Goal: Task Accomplishment & Management: Complete application form

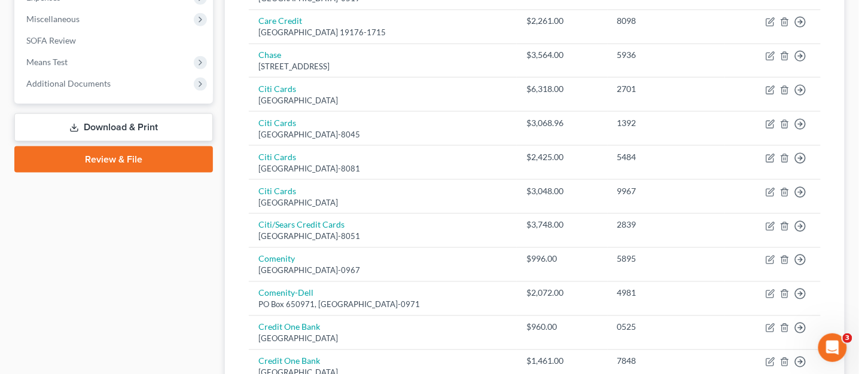
scroll to position [426, 0]
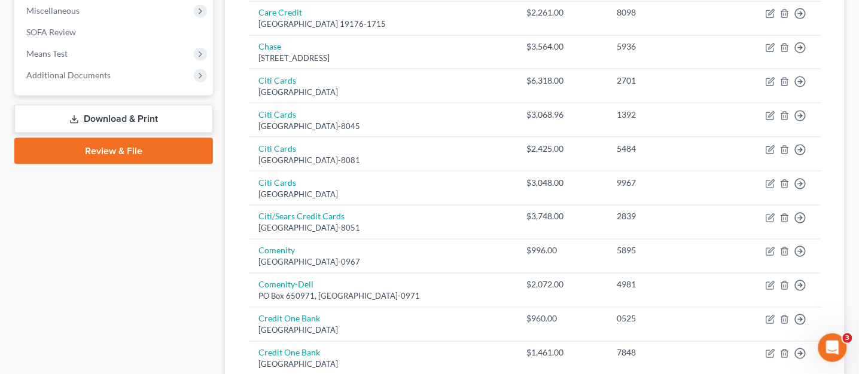
click at [54, 116] on link "Download & Print" at bounding box center [113, 119] width 199 height 28
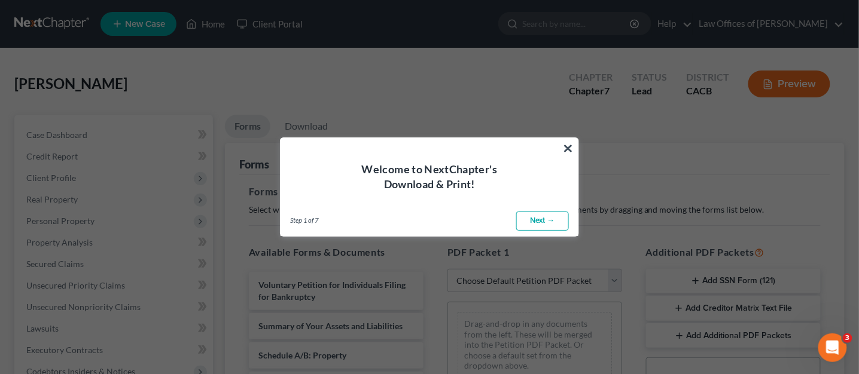
click at [529, 218] on link "Next →" at bounding box center [542, 221] width 53 height 19
select select "0"
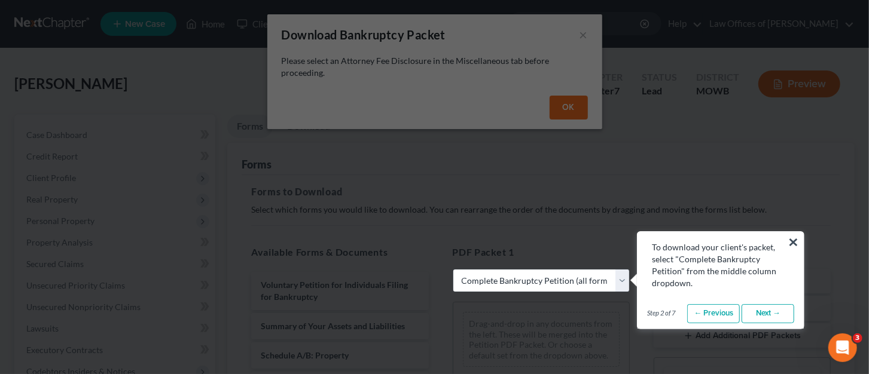
click at [792, 243] on button "×" at bounding box center [793, 242] width 11 height 19
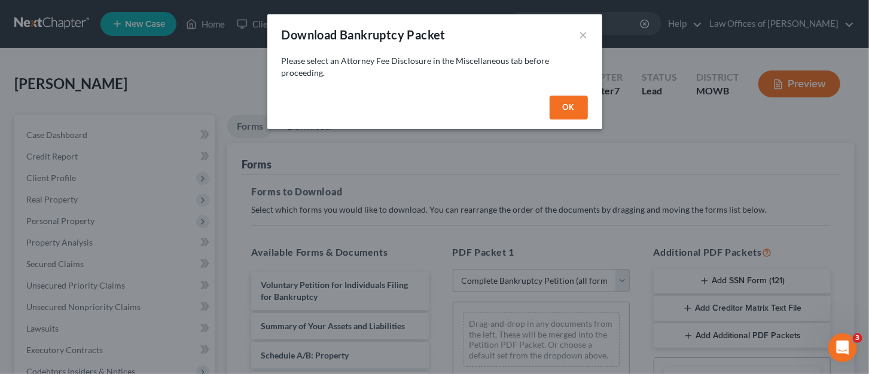
click at [564, 112] on button "OK" at bounding box center [569, 108] width 38 height 24
select select
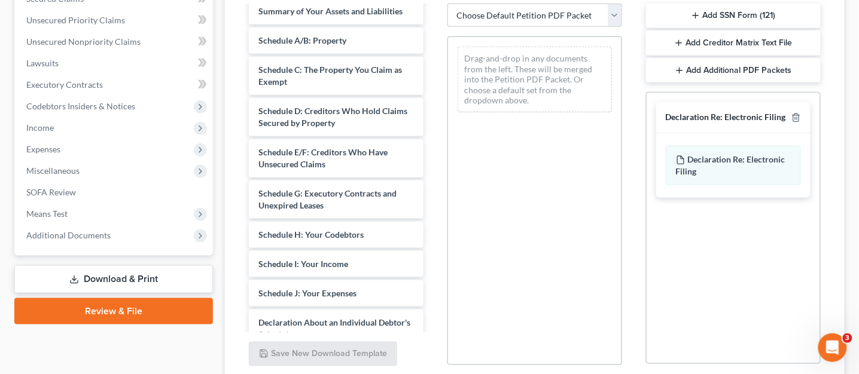
scroll to position [54, 0]
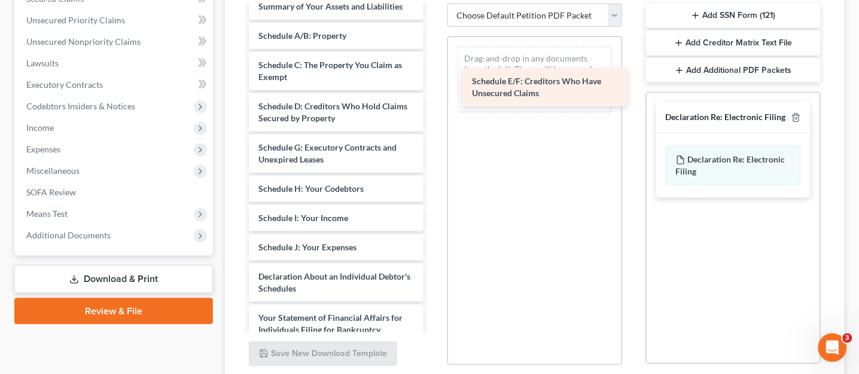
drag, startPoint x: 321, startPoint y: 145, endPoint x: 529, endPoint y: 69, distance: 221.4
click at [433, 70] on div "Schedule E/F: Creditors Who Have Unsecured Claims Voluntary Petition for Indivi…" at bounding box center [336, 259] width 194 height 615
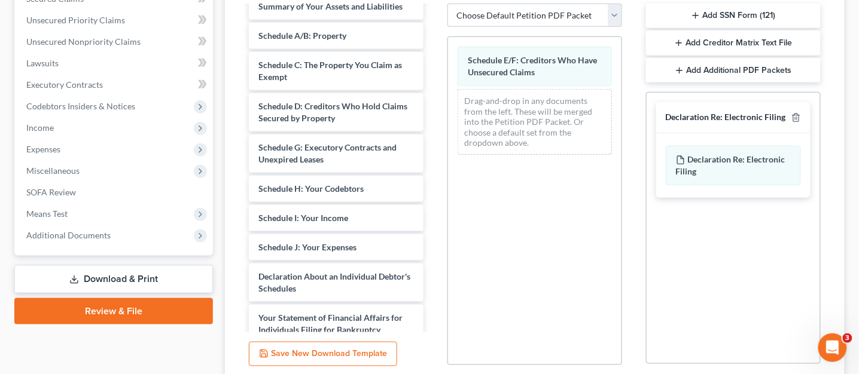
scroll to position [364, 0]
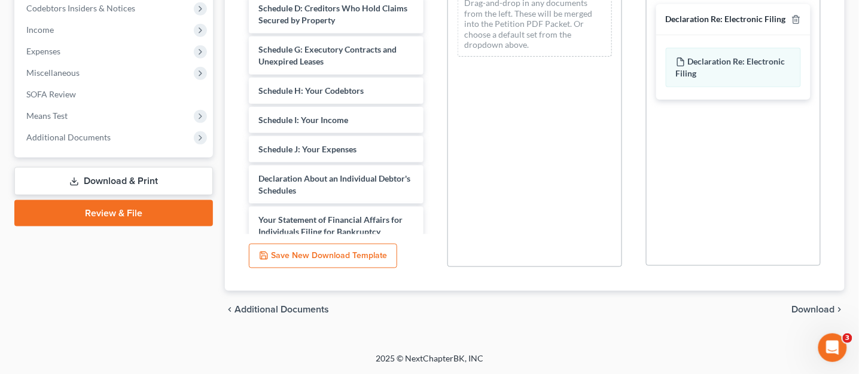
click at [815, 306] on span "Download" at bounding box center [813, 311] width 43 height 10
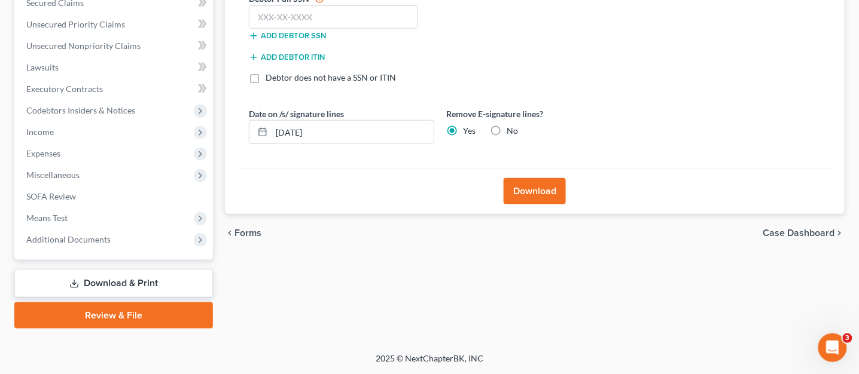
scroll to position [260, 0]
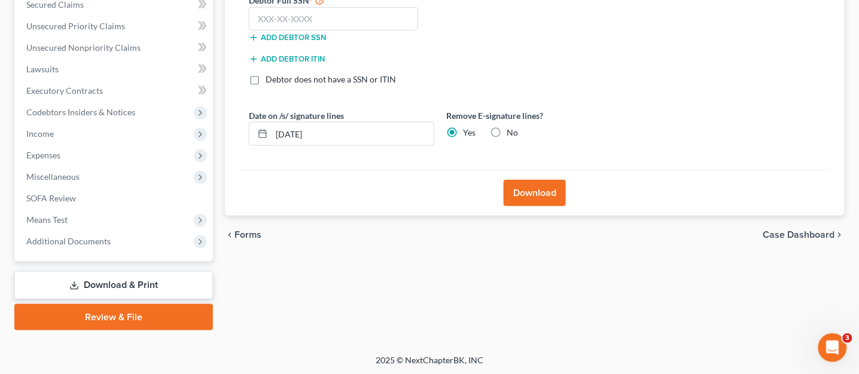
click at [551, 191] on button "Download" at bounding box center [535, 193] width 62 height 26
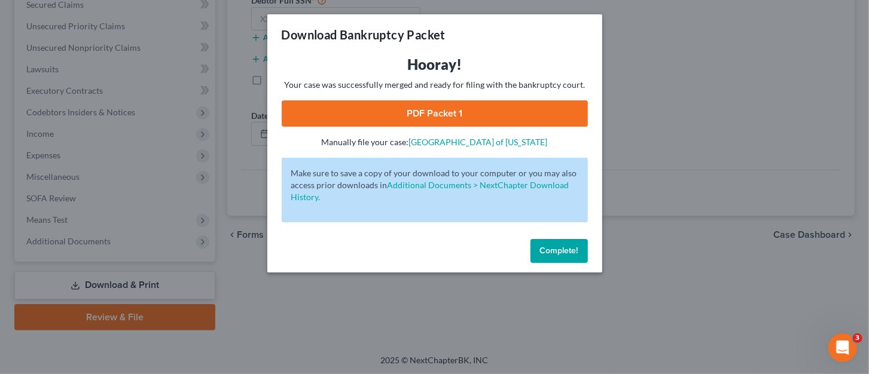
click at [483, 115] on link "PDF Packet 1" at bounding box center [435, 114] width 306 height 26
click at [547, 243] on button "Complete!" at bounding box center [559, 251] width 57 height 24
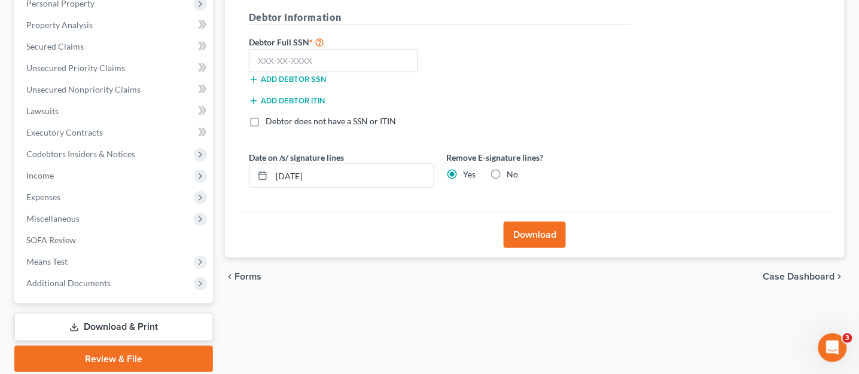
scroll to position [237, 0]
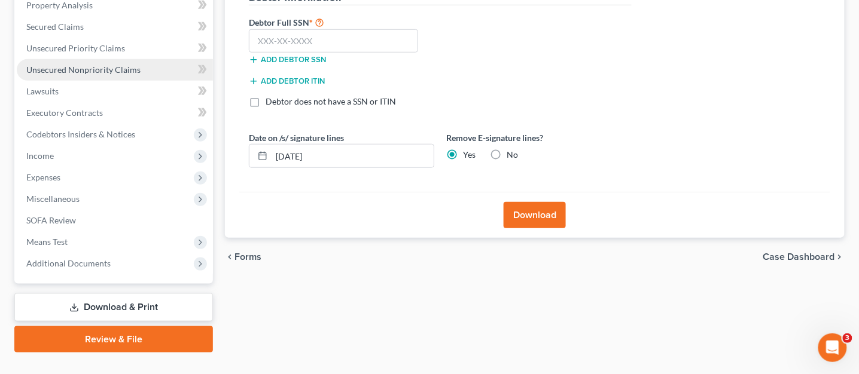
click at [96, 62] on link "Unsecured Nonpriority Claims" at bounding box center [115, 70] width 196 height 22
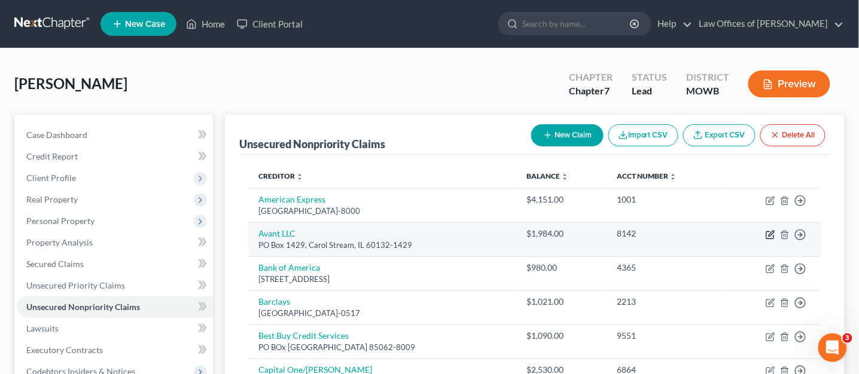
click at [769, 235] on icon "button" at bounding box center [771, 235] width 10 height 10
select select "14"
select select "2"
select select "0"
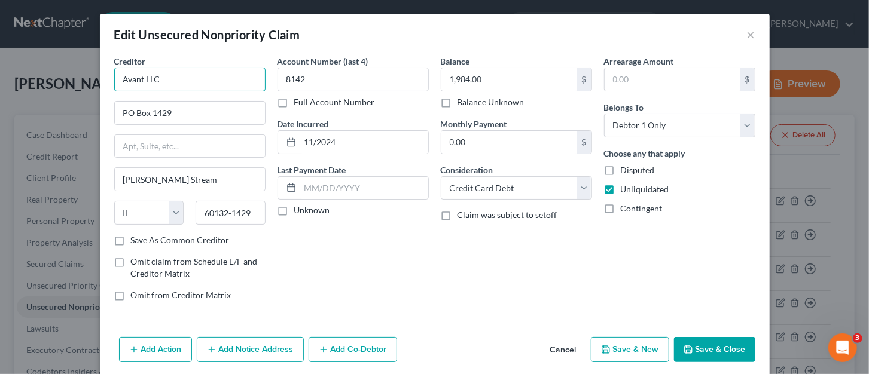
click at [181, 81] on input "Avant LLC" at bounding box center [189, 80] width 151 height 24
type input "Avant LLC/ Webbank"
click at [708, 349] on button "Save & Close" at bounding box center [714, 349] width 81 height 25
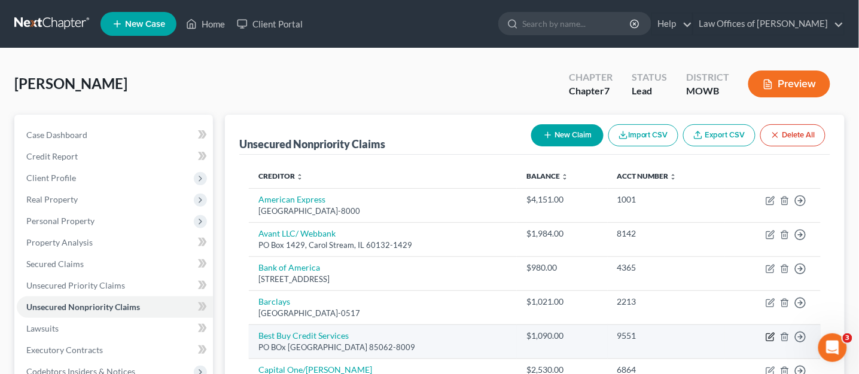
click at [773, 335] on icon "button" at bounding box center [771, 338] width 10 height 10
select select "3"
select select "2"
select select "0"
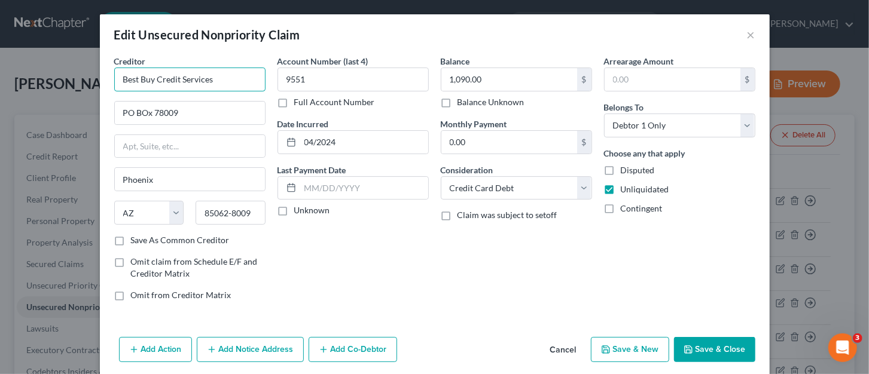
click at [218, 84] on input "Best Buy Credit Services" at bounding box center [189, 80] width 151 height 24
click at [120, 80] on input "Best Buy Credit Services" at bounding box center [189, 80] width 151 height 24
type input "Best Buy Credit Services/Citibank"
click at [643, 351] on button "Save & New" at bounding box center [630, 349] width 78 height 25
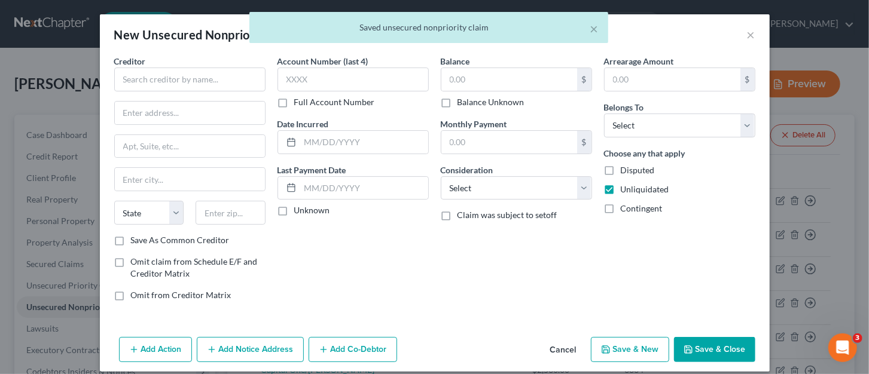
click at [745, 32] on div "× Saved unsecured nonpriority claim" at bounding box center [428, 30] width 869 height 37
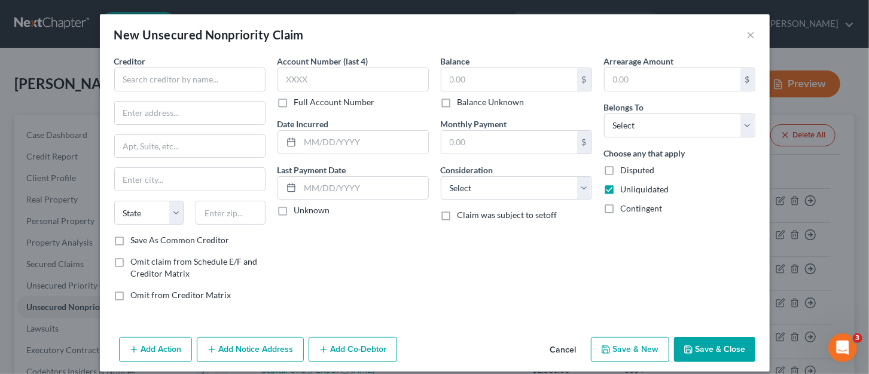
click at [697, 342] on button "Save & Close" at bounding box center [714, 349] width 81 height 25
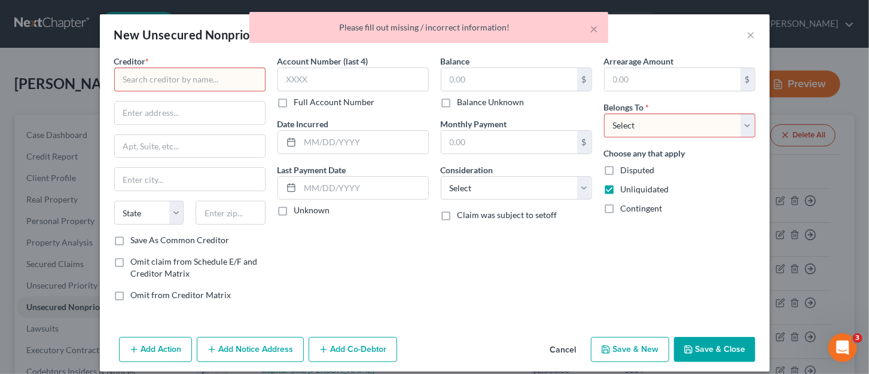
click at [556, 356] on button "Cancel" at bounding box center [563, 351] width 45 height 24
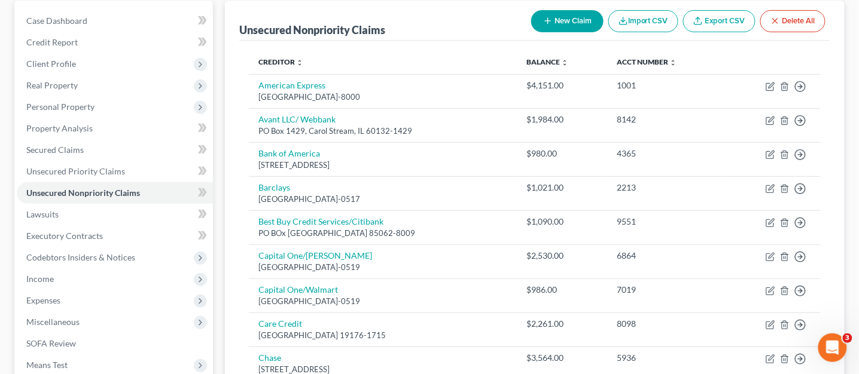
scroll to position [117, 0]
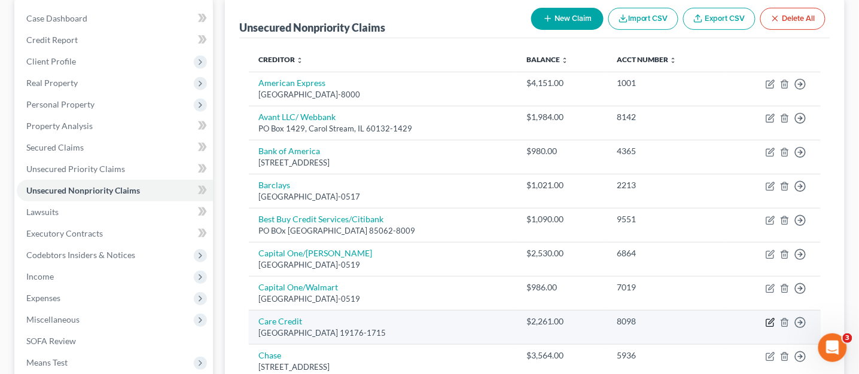
click at [768, 323] on icon "button" at bounding box center [771, 323] width 10 height 10
select select "39"
select select "2"
select select "0"
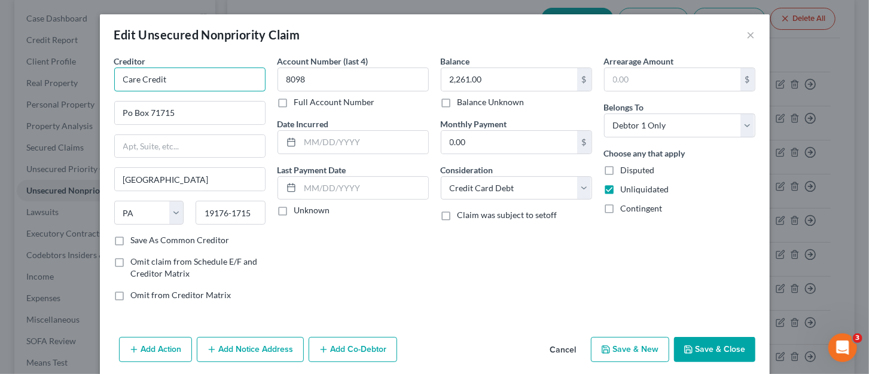
click at [205, 83] on input "Care Credit" at bounding box center [189, 80] width 151 height 24
type input "Care Credit/ Synchrony Bank"
click at [630, 354] on button "Save & New" at bounding box center [630, 349] width 78 height 25
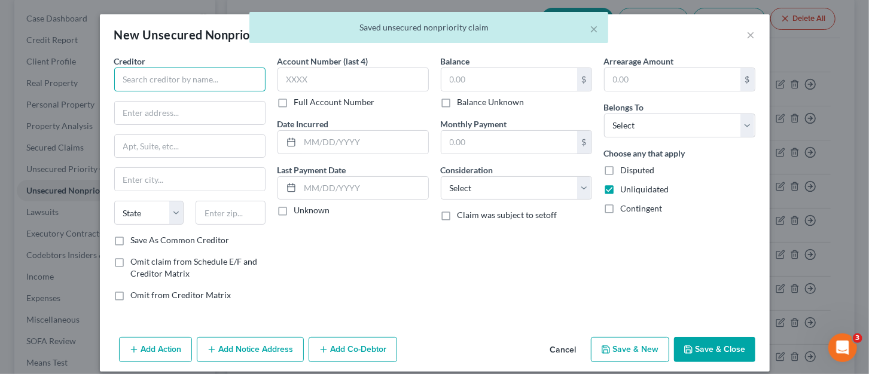
click at [177, 85] on input "text" at bounding box center [189, 80] width 151 height 24
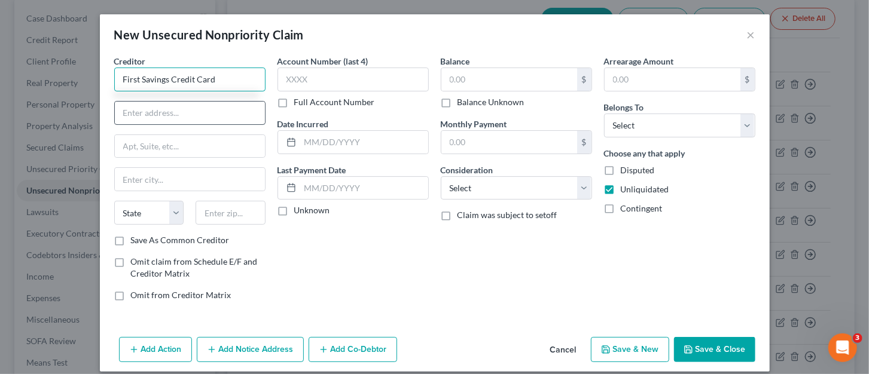
type input "First Savings Credit Card"
click at [156, 106] on input "text" at bounding box center [190, 113] width 150 height 23
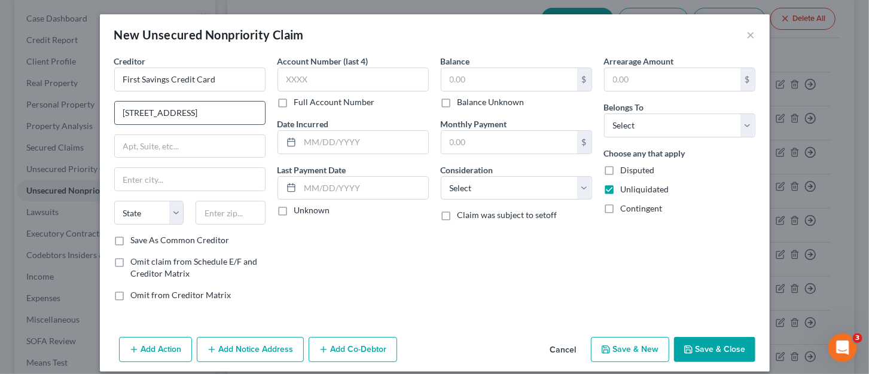
type input "[STREET_ADDRESS]"
type input "[GEOGRAPHIC_DATA]"
select select "43"
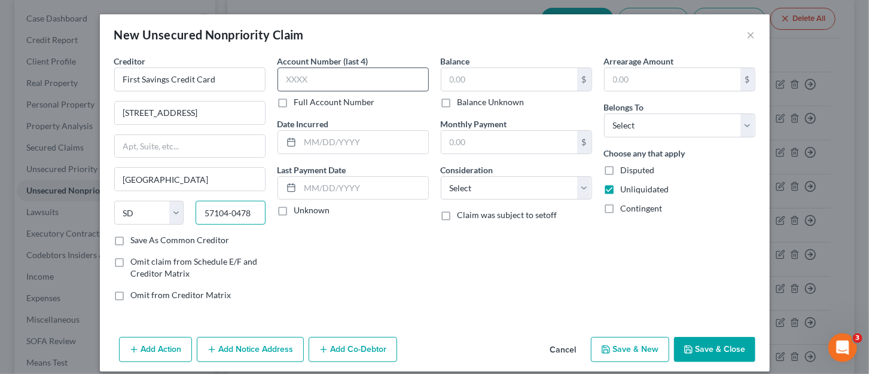
type input "57104-0478"
drag, startPoint x: 320, startPoint y: 86, endPoint x: 318, endPoint y: 78, distance: 7.6
click at [320, 84] on input "text" at bounding box center [353, 80] width 151 height 24
type input "1775"
click at [492, 79] on input "text" at bounding box center [509, 79] width 136 height 23
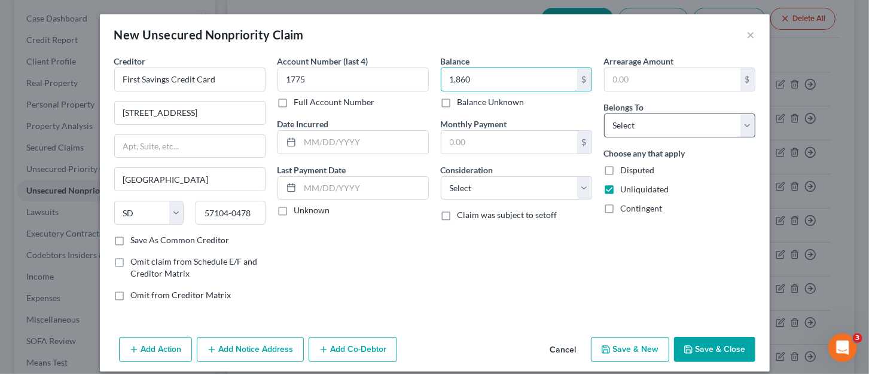
type input "1,860"
click at [746, 118] on select "Select Debtor 1 Only Debtor 2 Only Debtor 1 And Debtor 2 Only At Least One Of T…" at bounding box center [679, 126] width 151 height 24
select select "0"
click at [604, 114] on select "Select Debtor 1 Only Debtor 2 Only Debtor 1 And Debtor 2 Only At Least One Of T…" at bounding box center [679, 126] width 151 height 24
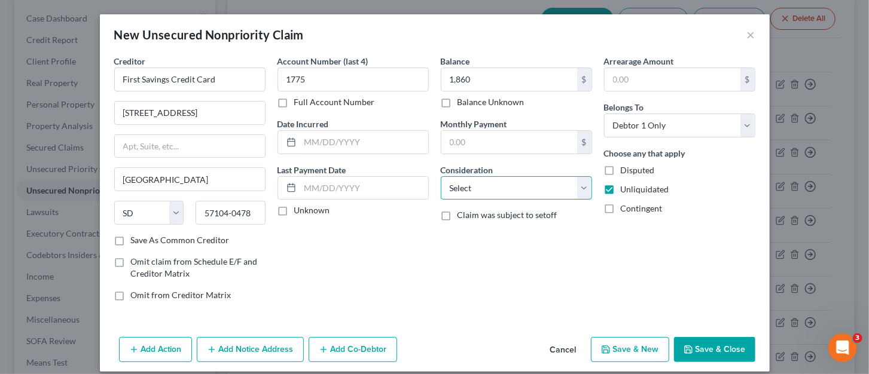
click at [578, 185] on select "Select Cable / Satellite Services Collection Agency Credit Card Debt Debt Couns…" at bounding box center [516, 188] width 151 height 24
select select "2"
click at [441, 176] on select "Select Cable / Satellite Services Collection Agency Credit Card Debt Debt Couns…" at bounding box center [516, 188] width 151 height 24
click at [726, 342] on button "Save & Close" at bounding box center [714, 349] width 81 height 25
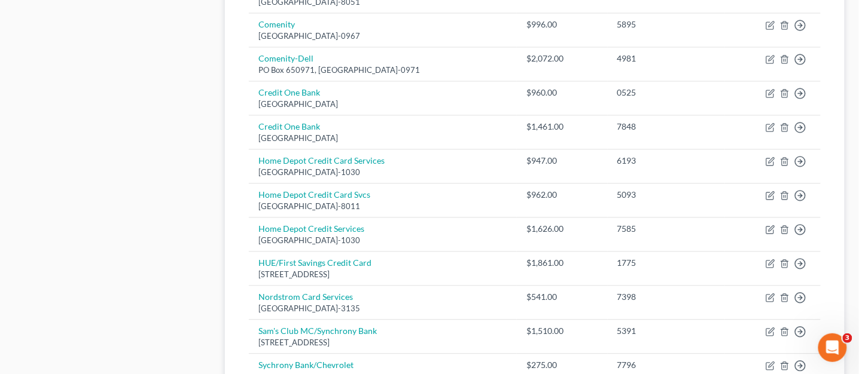
scroll to position [666, 0]
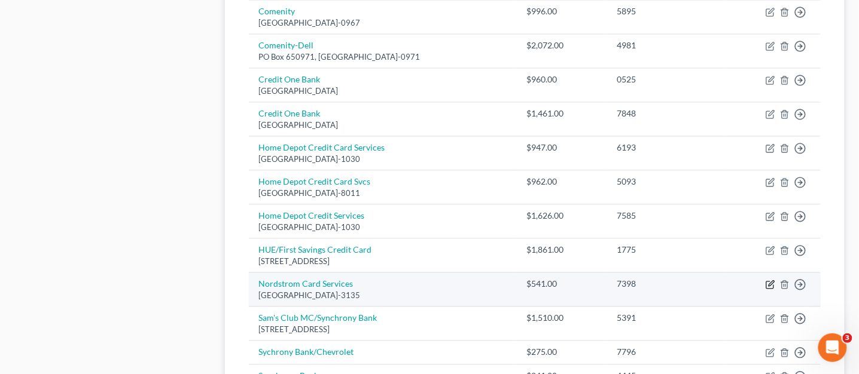
click at [772, 286] on icon "button" at bounding box center [771, 283] width 5 height 5
select select "42"
select select "2"
select select "0"
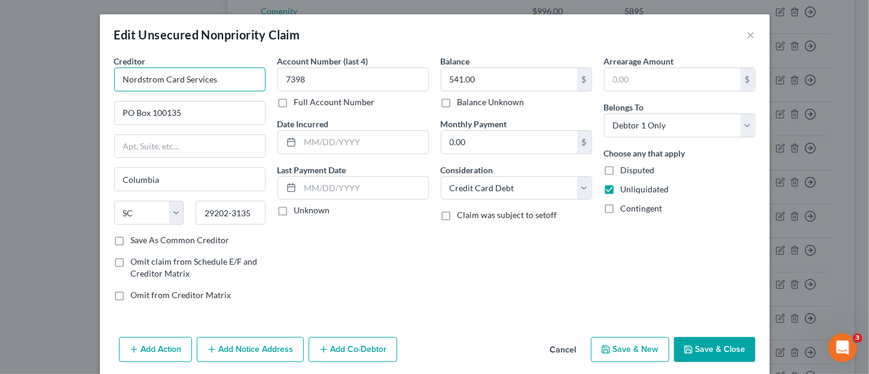
click at [220, 82] on input "Nordstrom Card Services" at bounding box center [189, 80] width 151 height 24
type input "Nordstrom Card Services/ TD Bank"
click at [690, 346] on button "Save & Close" at bounding box center [714, 349] width 81 height 25
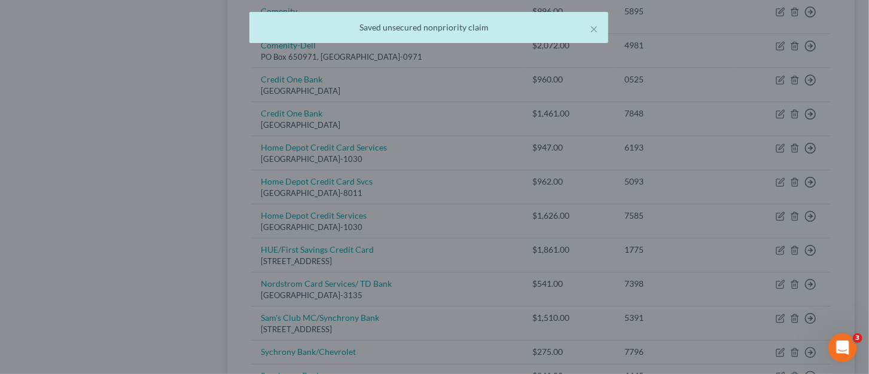
type input "0"
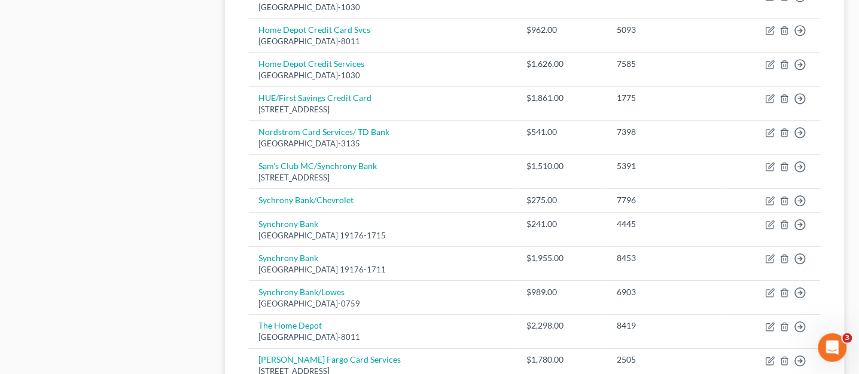
scroll to position [821, 0]
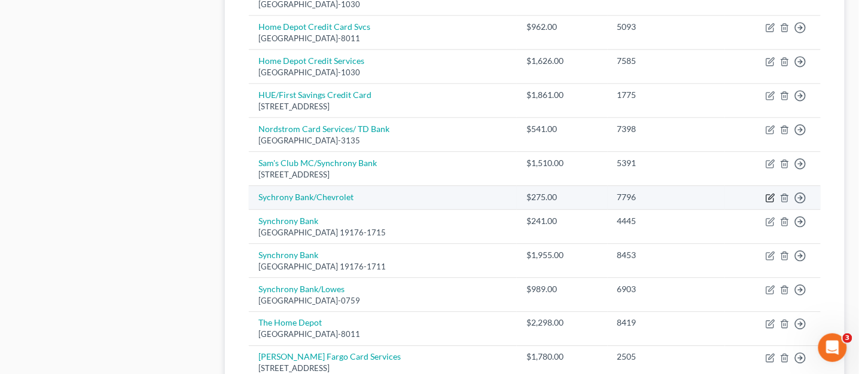
click at [769, 195] on icon "button" at bounding box center [771, 198] width 10 height 10
select select "2"
select select "0"
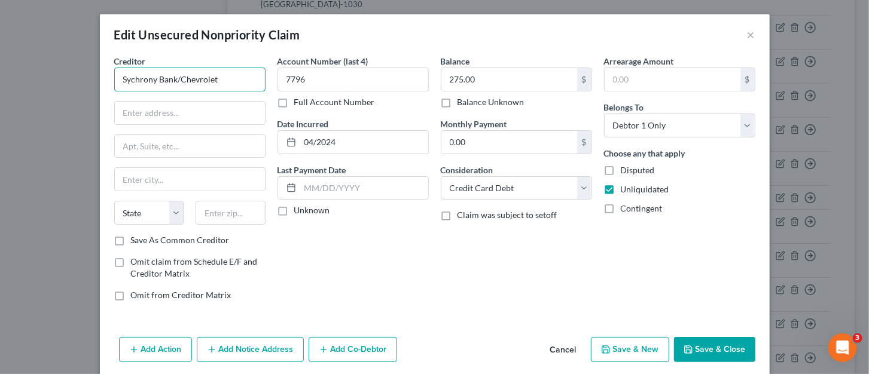
click at [224, 77] on input "Sychrony Bank/Chevrolet" at bounding box center [189, 80] width 151 height 24
type input "Sychrony Bank/Chevron"
drag, startPoint x: 351, startPoint y: 86, endPoint x: 241, endPoint y: 89, distance: 110.1
click at [272, 88] on div "Account Number (last 4) 7796 Full Account Number Date Incurred 04/2024 Last Pay…" at bounding box center [353, 183] width 163 height 256
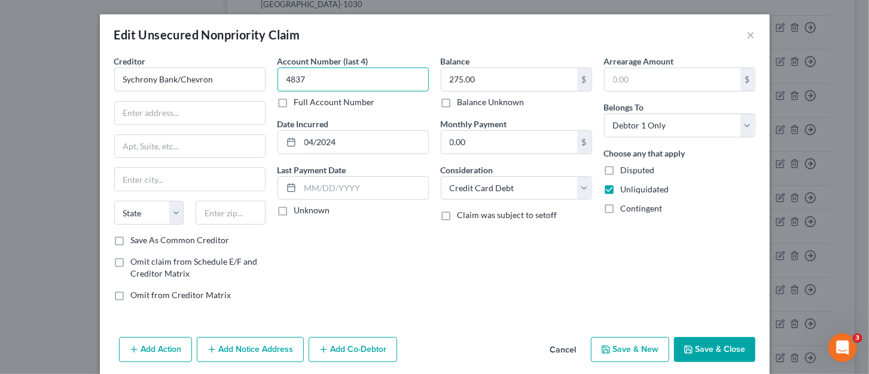
type input "4837"
click at [698, 354] on button "Save & Close" at bounding box center [714, 349] width 81 height 25
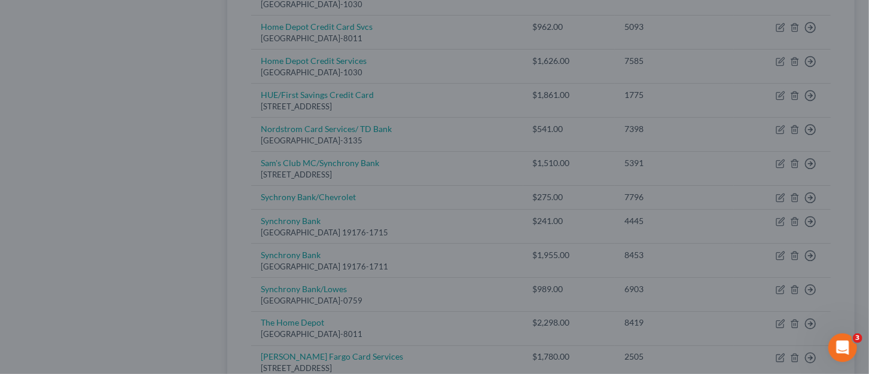
type input "0"
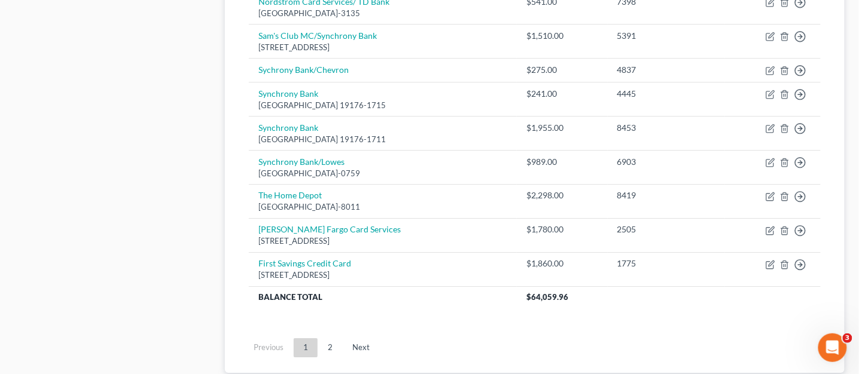
scroll to position [937, 0]
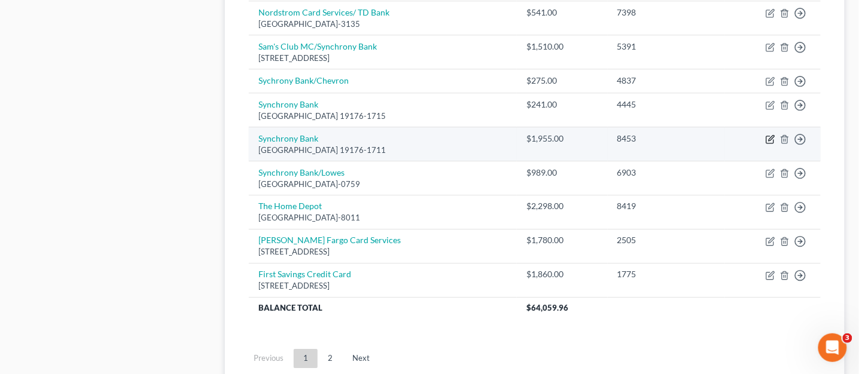
click at [773, 141] on icon "button" at bounding box center [771, 140] width 10 height 10
select select "39"
select select "2"
select select "0"
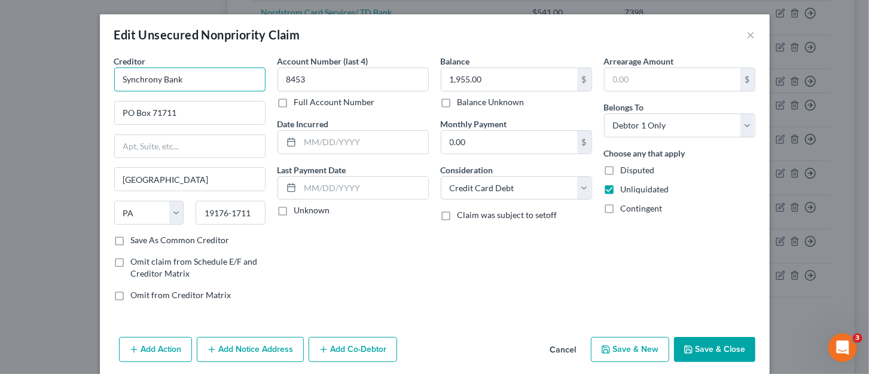
click at [230, 82] on input "Synchrony Bank" at bounding box center [189, 80] width 151 height 24
type input "Synchrony Bank/ Amazon"
click at [730, 348] on button "Save & Close" at bounding box center [714, 349] width 81 height 25
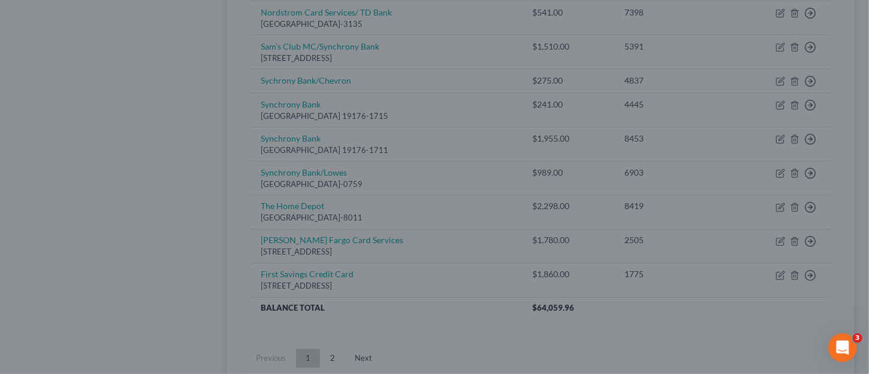
type input "0"
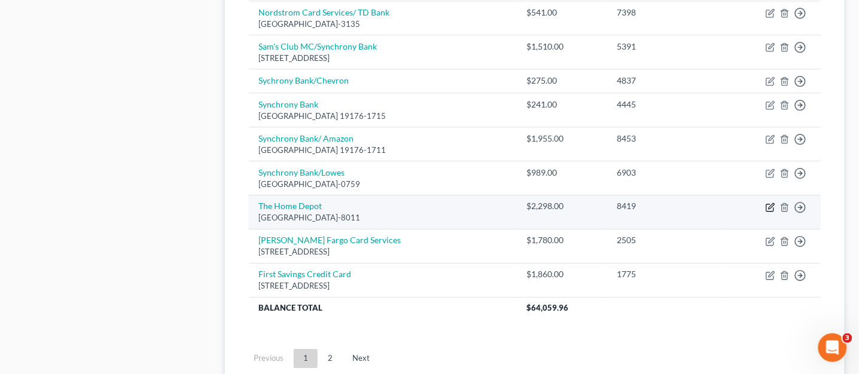
click at [772, 206] on icon "button" at bounding box center [771, 208] width 10 height 10
select select "3"
select select "2"
select select "0"
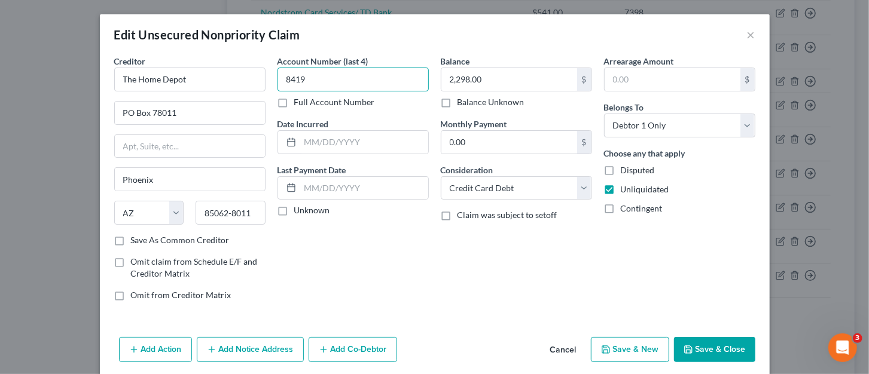
click at [349, 84] on input "8419" at bounding box center [353, 80] width 151 height 24
type input "841"
click at [695, 346] on button "Save & Close" at bounding box center [714, 349] width 81 height 25
type input "0"
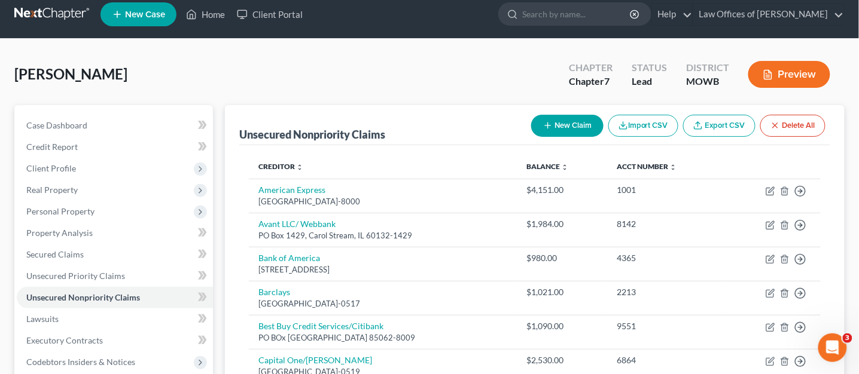
scroll to position [0, 0]
